Goal: Download file/media

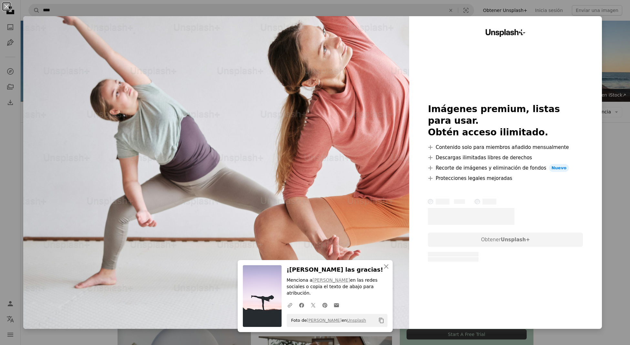
scroll to position [1288, 0]
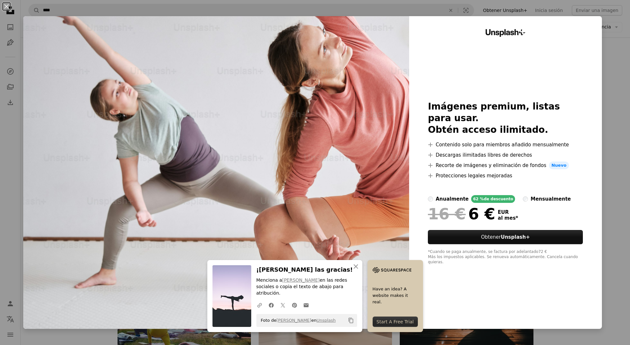
click at [8, 117] on div "An X shape An X shape Cerrar ¡Dale las gracias! Menciona a [PERSON_NAME] en las…" at bounding box center [315, 172] width 630 height 345
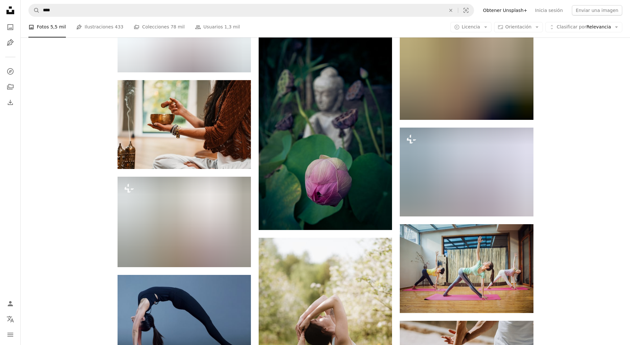
scroll to position [11265, 0]
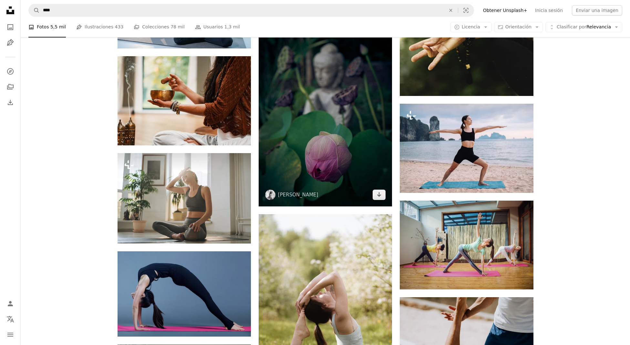
click at [316, 149] on img at bounding box center [325, 106] width 133 height 200
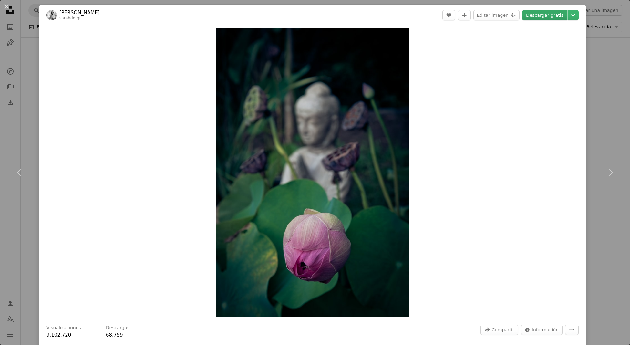
click at [559, 17] on link "Descargar gratis" at bounding box center [544, 15] width 45 height 10
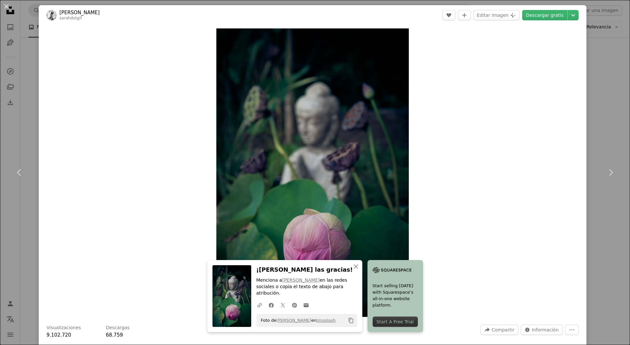
drag, startPoint x: 5, startPoint y: 7, endPoint x: 154, endPoint y: 77, distance: 164.7
click at [5, 7] on button "An X shape" at bounding box center [7, 7] width 8 height 8
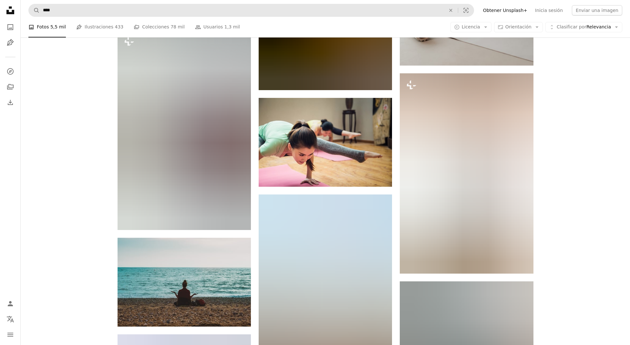
scroll to position [21309, 0]
